Goal: Information Seeking & Learning: Learn about a topic

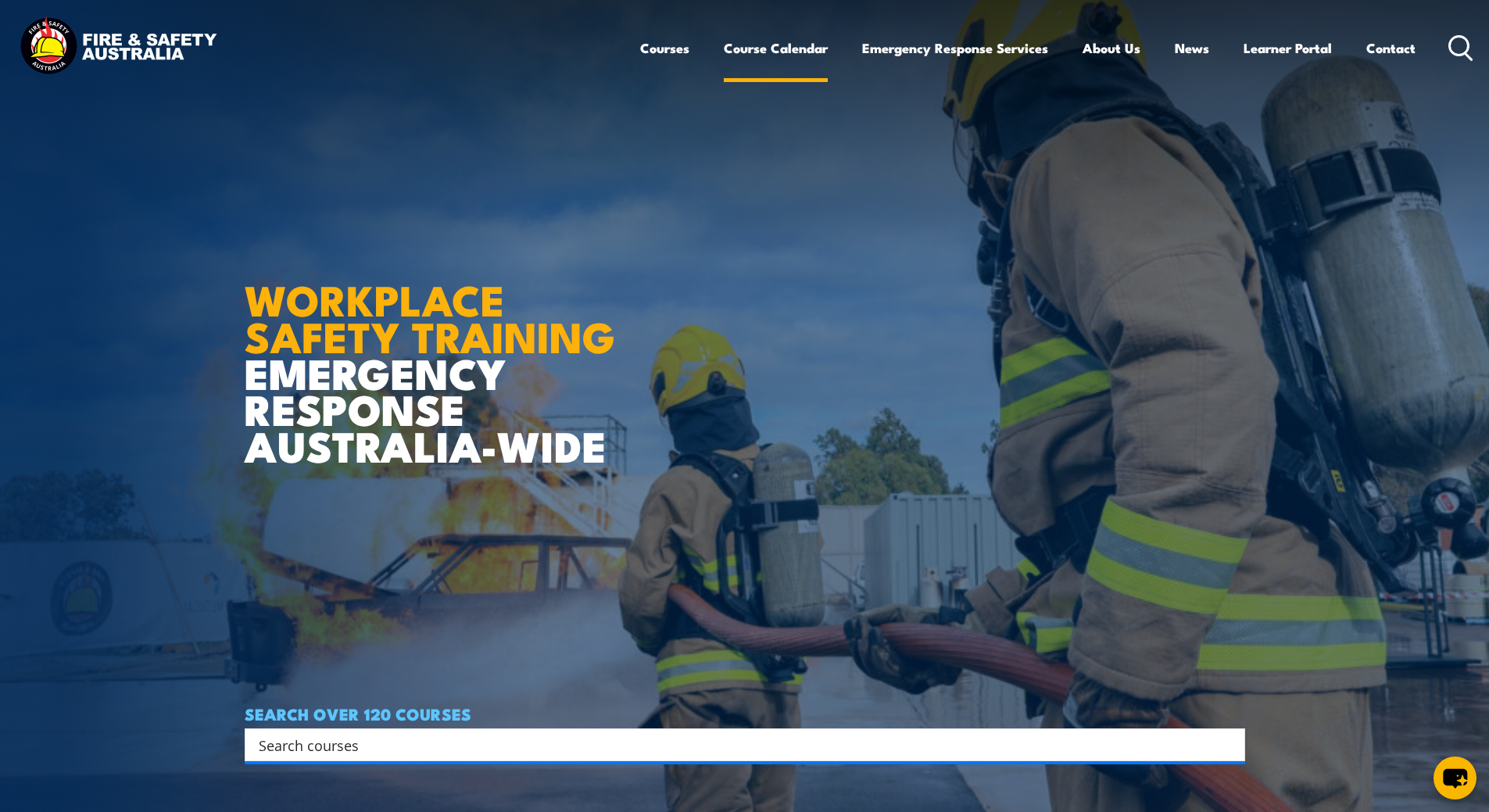
click at [787, 48] on link "Course Calendar" at bounding box center [775, 48] width 104 height 41
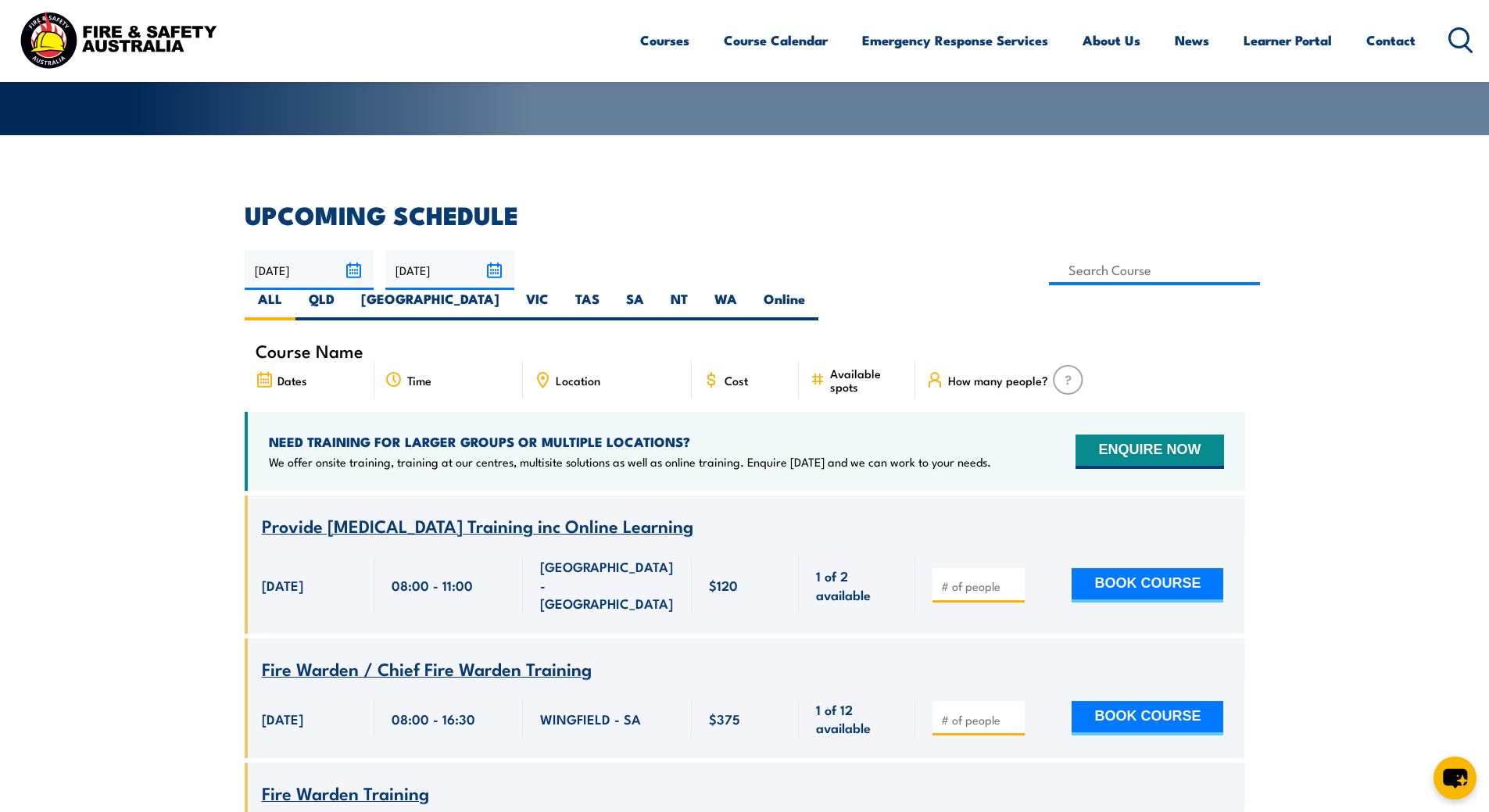
click at [544, 371] on icon at bounding box center [542, 380] width 18 height 18
click at [612, 290] on label "TAS" at bounding box center [587, 304] width 51 height 30
click at [609, 290] on input "TAS" at bounding box center [605, 294] width 10 height 10
radio input "true"
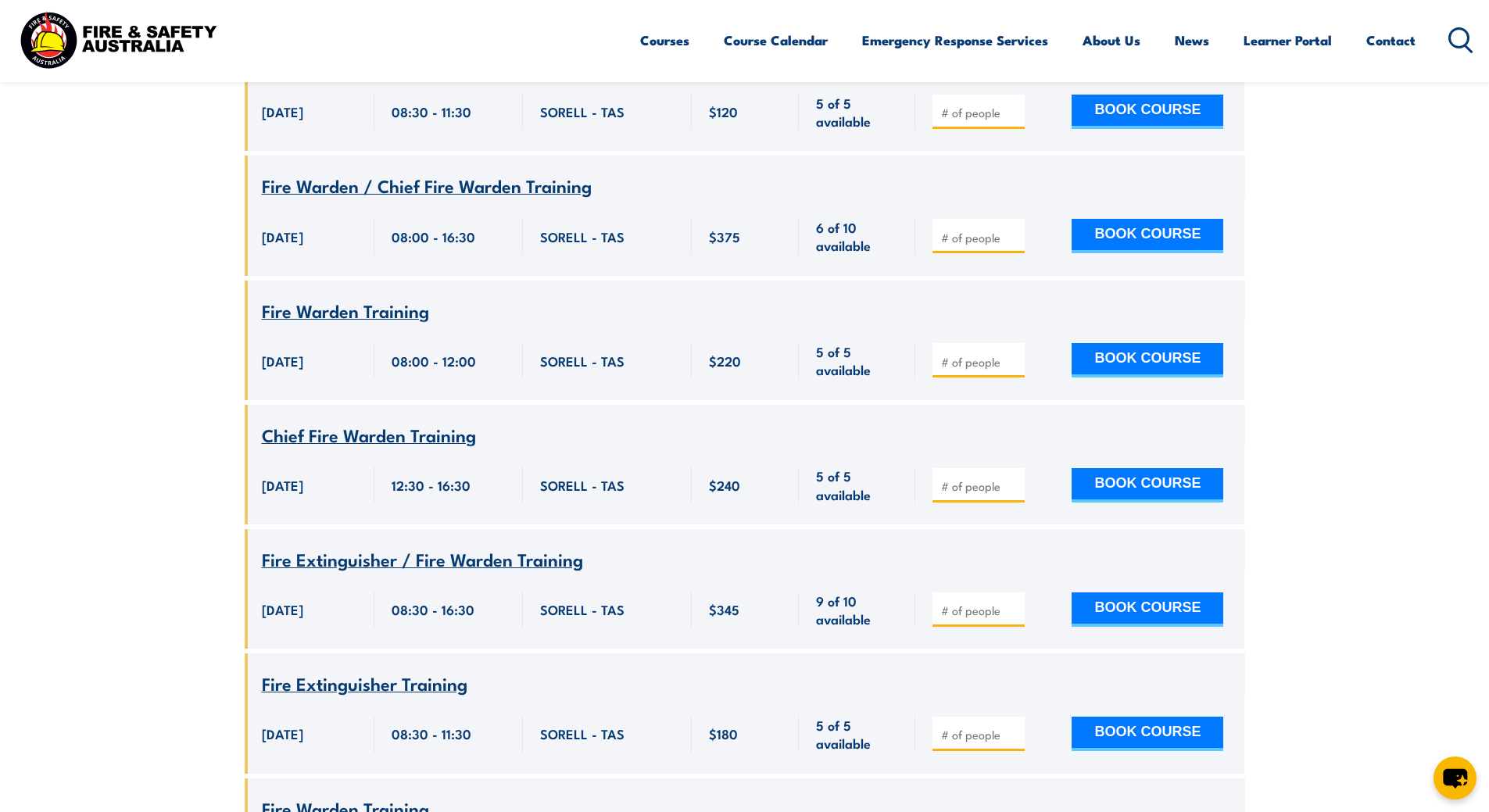
scroll to position [907, 0]
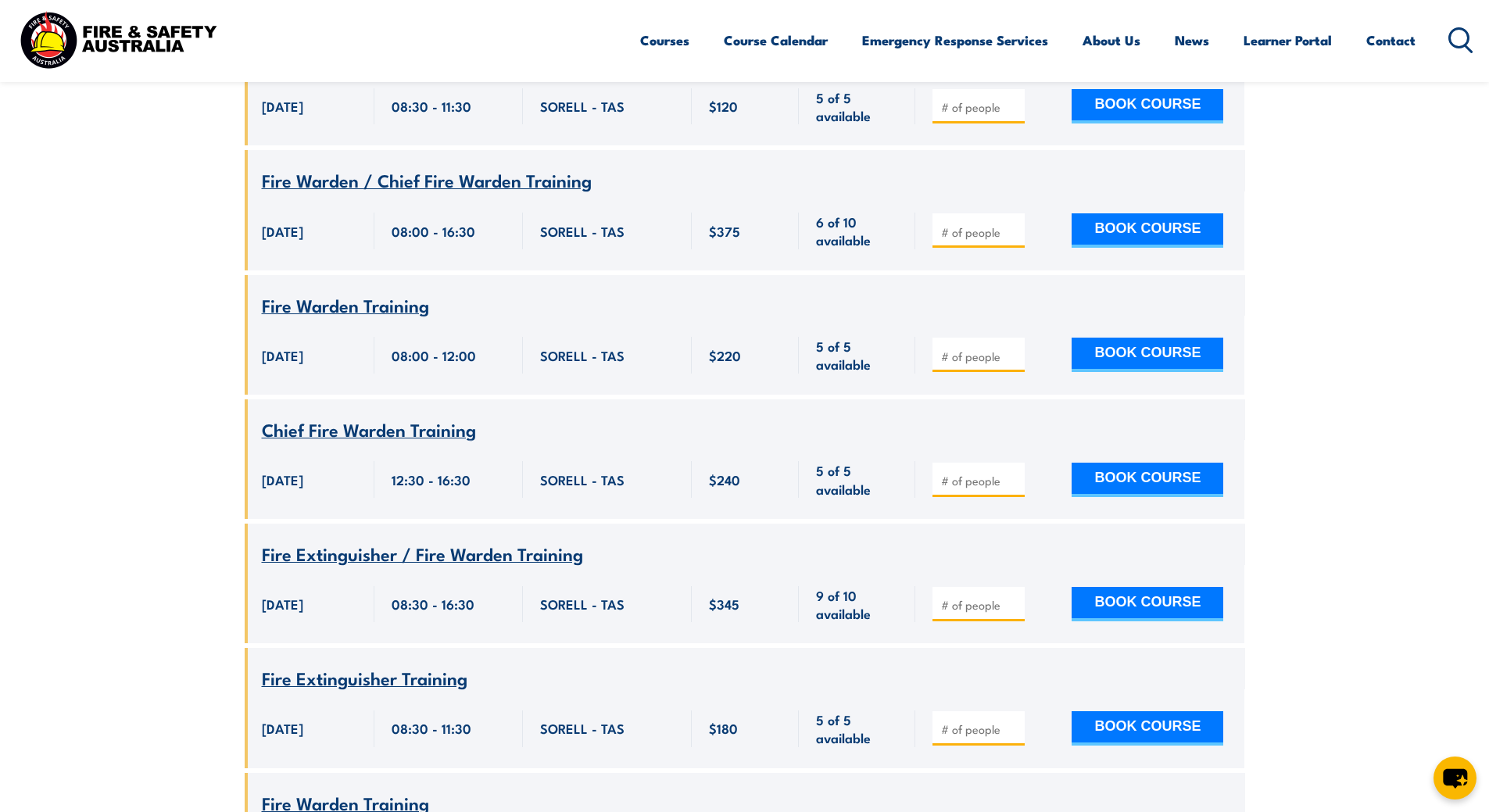
click at [1306, 199] on section "UPCOMING SCHEDULE 06/10/2025 05/12/2025" at bounding box center [744, 822] width 1489 height 2425
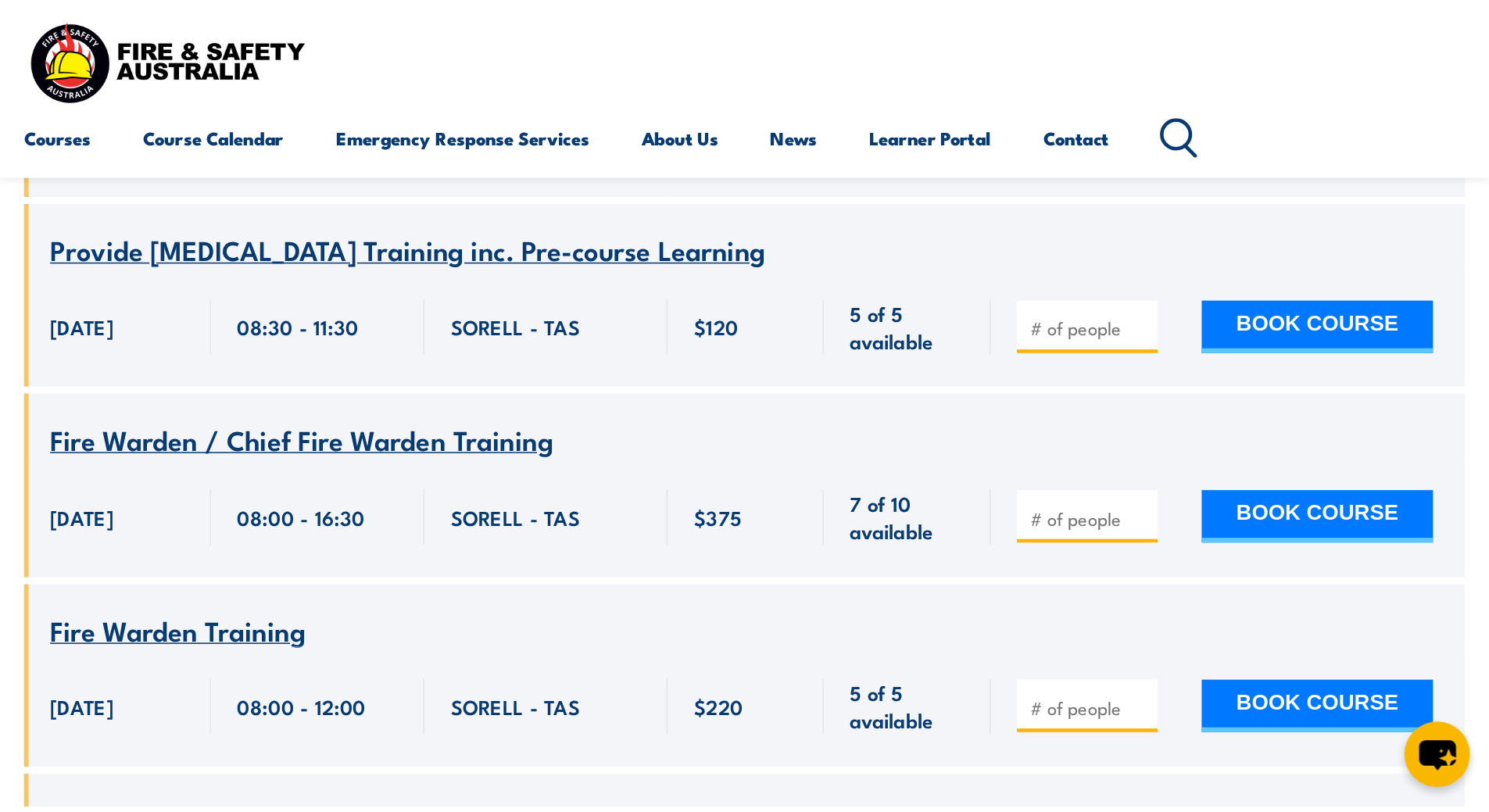
scroll to position [1922, 0]
